Goal: Information Seeking & Learning: Learn about a topic

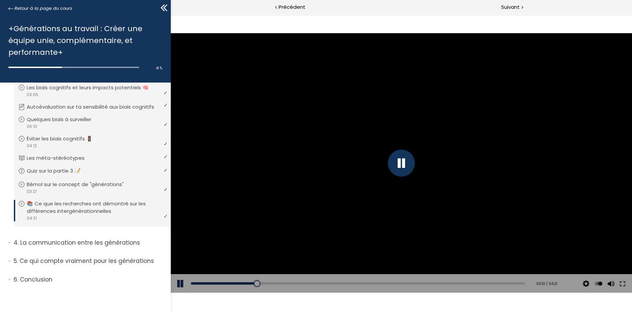
click at [183, 282] on button at bounding box center [180, 283] width 20 height 19
click at [182, 285] on button at bounding box center [180, 283] width 20 height 19
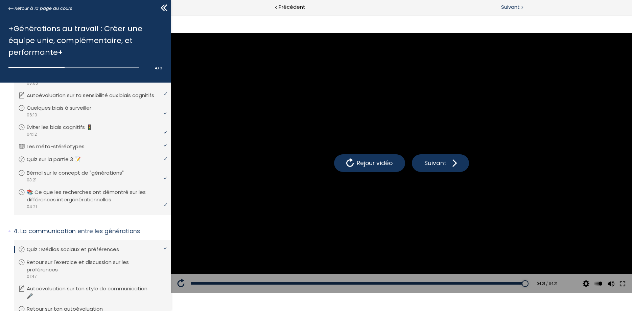
click at [518, 7] on span "Suivant" at bounding box center [510, 7] width 19 height 8
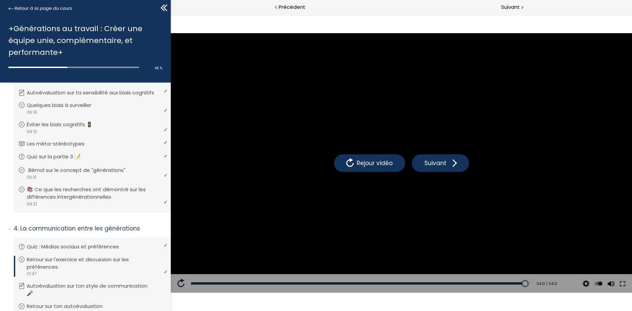
scroll to position [297, 0]
click at [515, 5] on span "Suivant" at bounding box center [510, 7] width 19 height 8
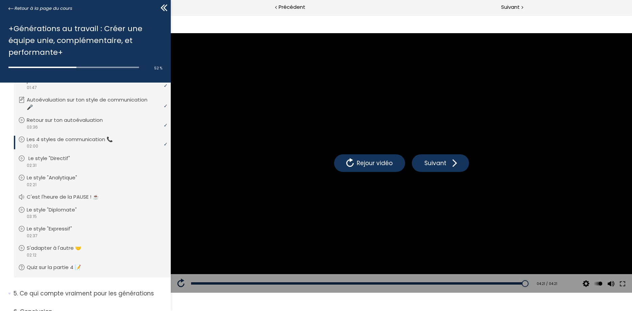
scroll to position [530, 0]
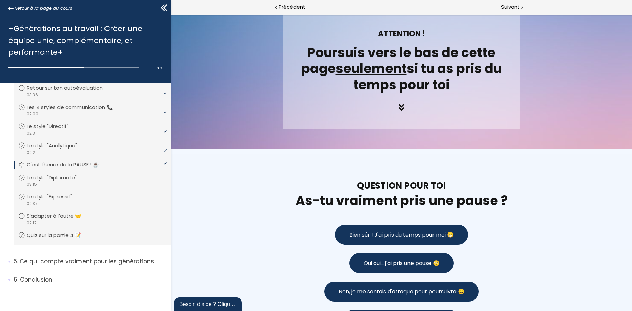
scroll to position [448, 0]
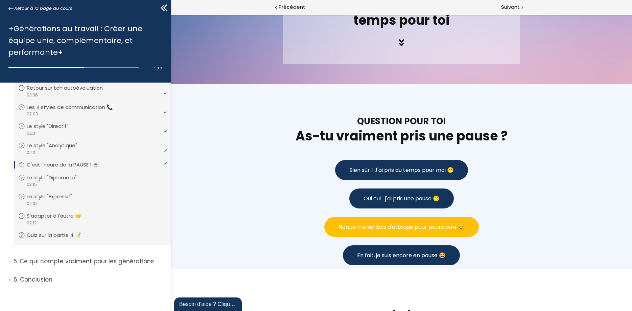
click at [341, 229] on span "Non, je me sentais d'attaque pour poursuivre 😄" at bounding box center [401, 226] width 126 height 8
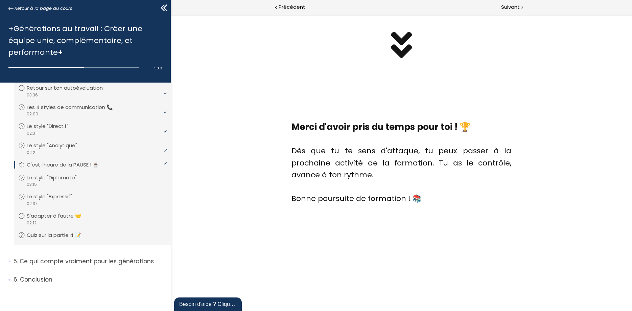
scroll to position [943, 0]
drag, startPoint x: 519, startPoint y: 10, endPoint x: 370, endPoint y: 31, distance: 150.6
click at [519, 10] on span "Suivant" at bounding box center [510, 7] width 19 height 8
click at [520, 7] on div "Suivant" at bounding box center [516, 7] width 231 height 15
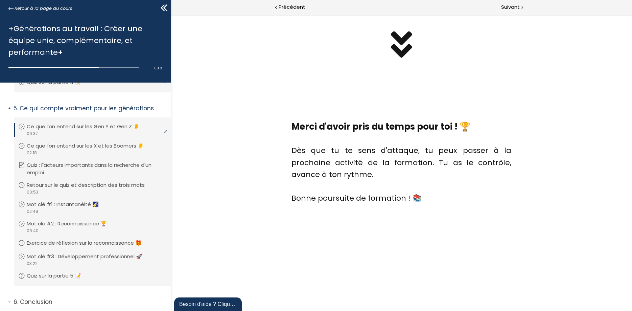
scroll to position [614, 0]
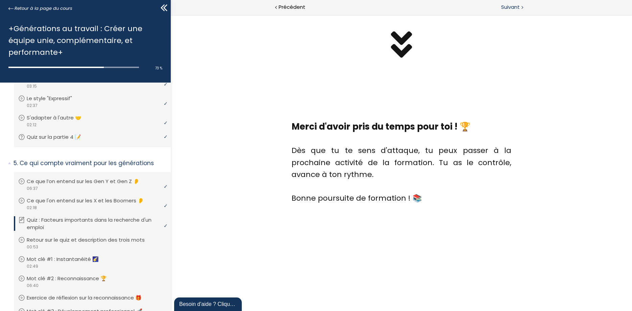
click at [508, 8] on span "Suivant" at bounding box center [510, 7] width 19 height 8
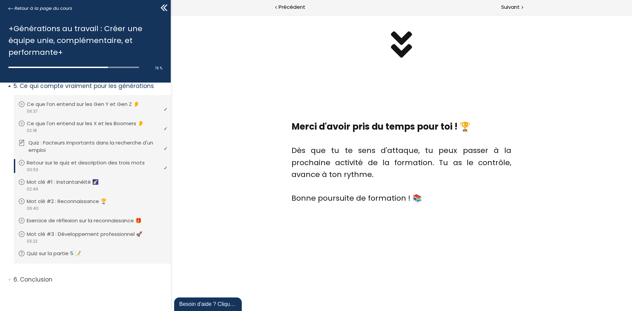
scroll to position [707, 0]
click at [511, 7] on span "Suivant" at bounding box center [510, 7] width 19 height 8
